Goal: Information Seeking & Learning: Learn about a topic

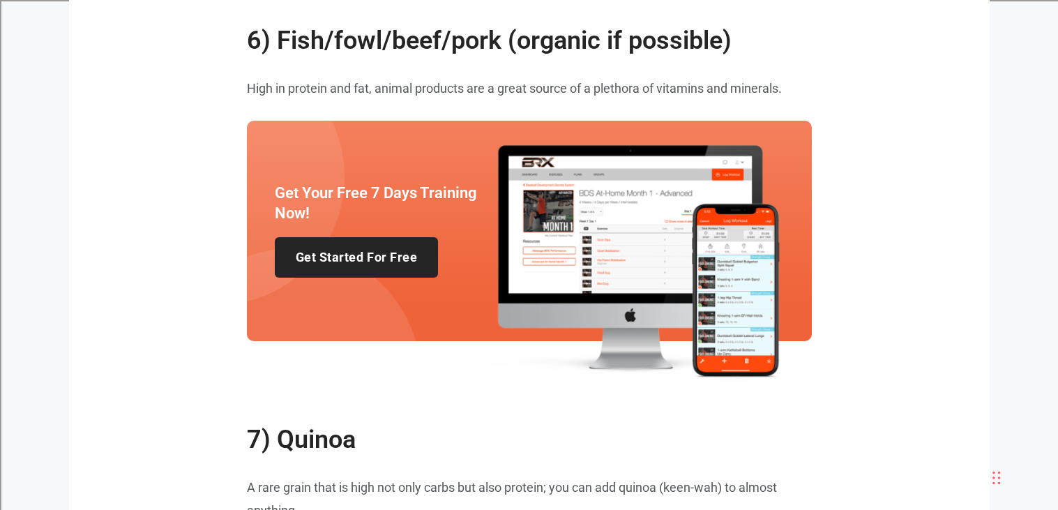
scroll to position [1549, 0]
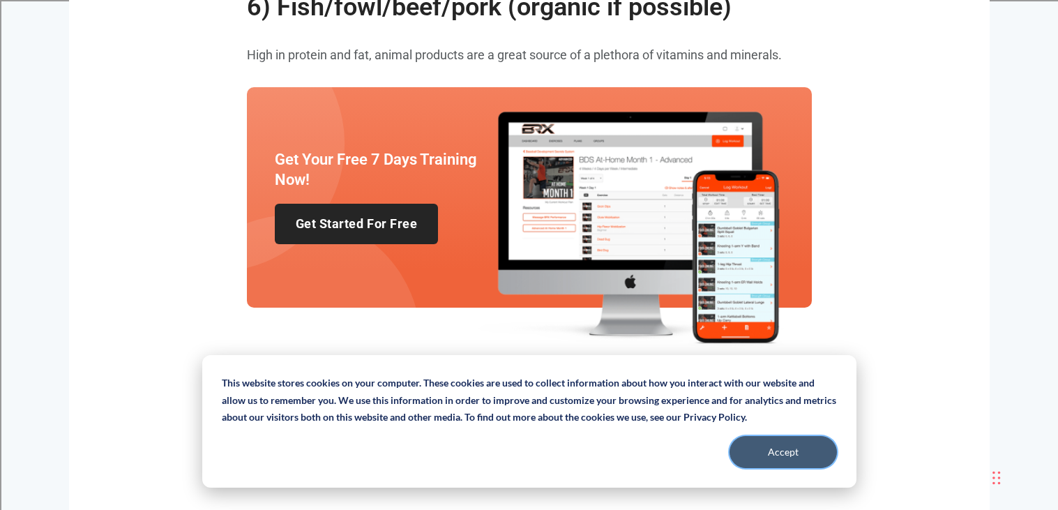
click at [787, 447] on button "Accept" at bounding box center [782, 452] width 107 height 32
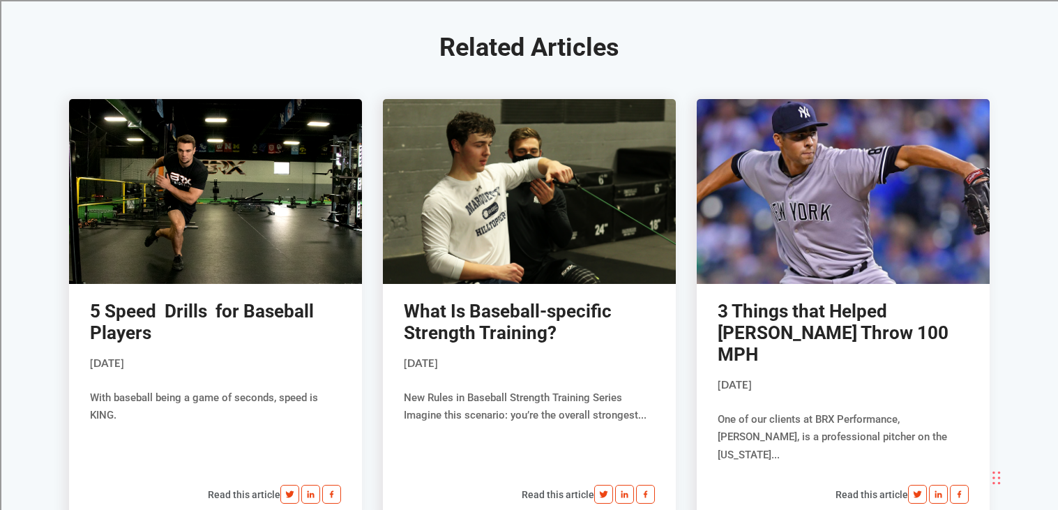
scroll to position [3461, 0]
click at [503, 223] on link at bounding box center [529, 190] width 293 height 185
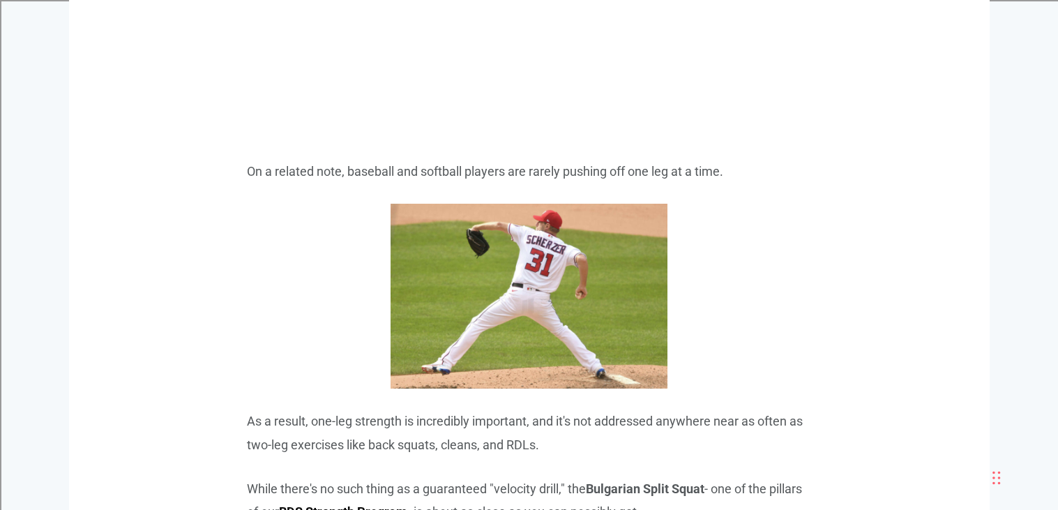
scroll to position [3590, 0]
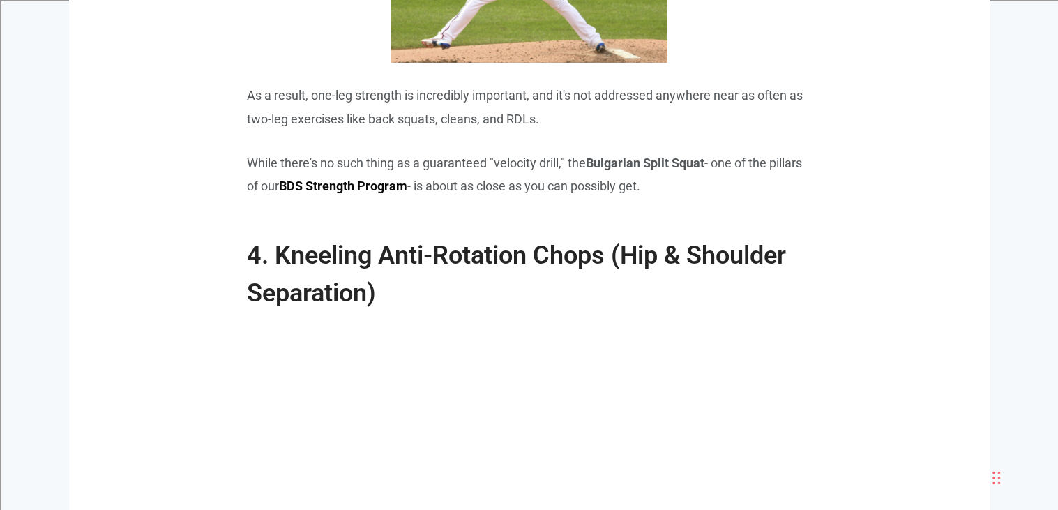
click at [636, 187] on span "While there's no such thing as a guaranteed "velocity drill," the Bulgarian Spl…" at bounding box center [524, 174] width 555 height 38
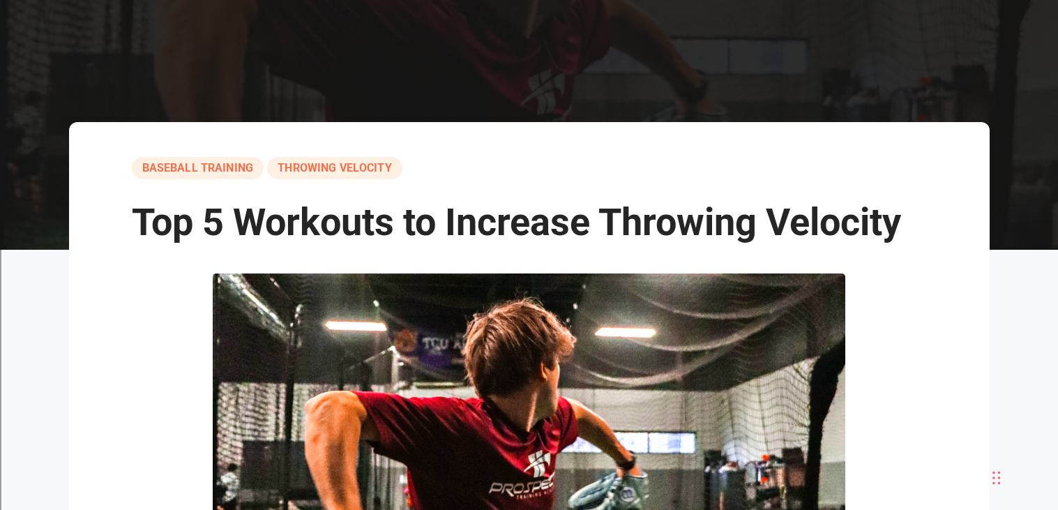
scroll to position [0, 0]
